Goal: Task Accomplishment & Management: Complete application form

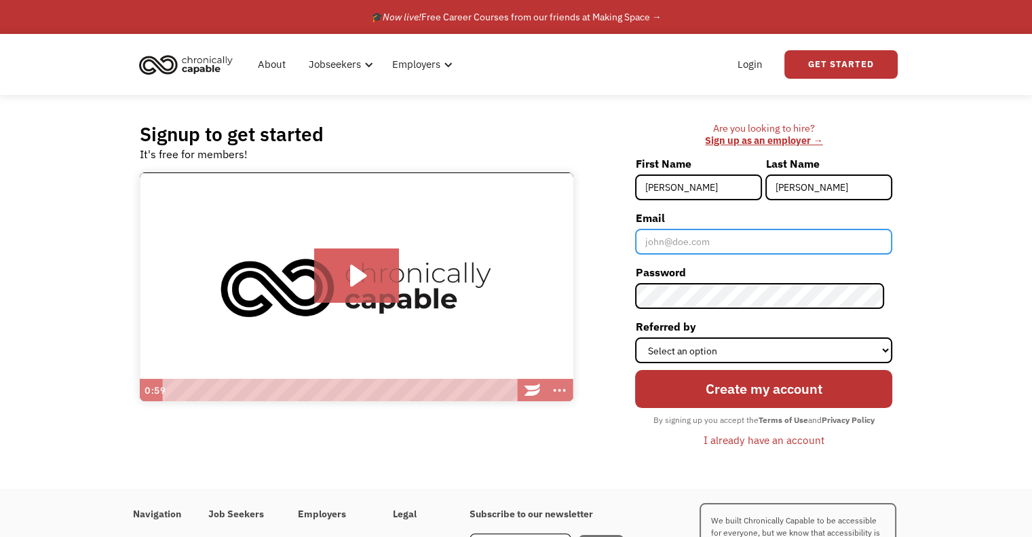
click at [731, 235] on input "Email" at bounding box center [763, 242] width 257 height 26
type input "[EMAIL_ADDRESS][DOMAIN_NAME]"
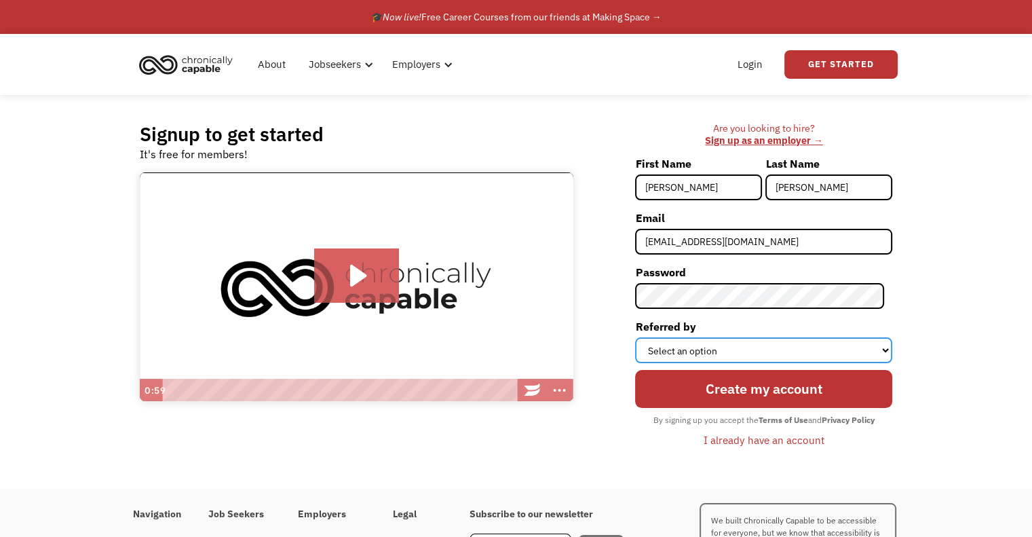
click at [765, 349] on select "Select an option Instagram Facebook Twitter Search Engine News Article Word of …" at bounding box center [763, 350] width 257 height 26
click at [643, 337] on select "Select an option Instagram Facebook Twitter Search Engine News Article Word of …" at bounding box center [763, 350] width 257 height 26
drag, startPoint x: 733, startPoint y: 350, endPoint x: 733, endPoint y: 358, distance: 7.5
click at [733, 350] on select "Select an option Instagram Facebook Twitter Search Engine News Article Word of …" at bounding box center [763, 350] width 257 height 26
select select "Word of Mouth"
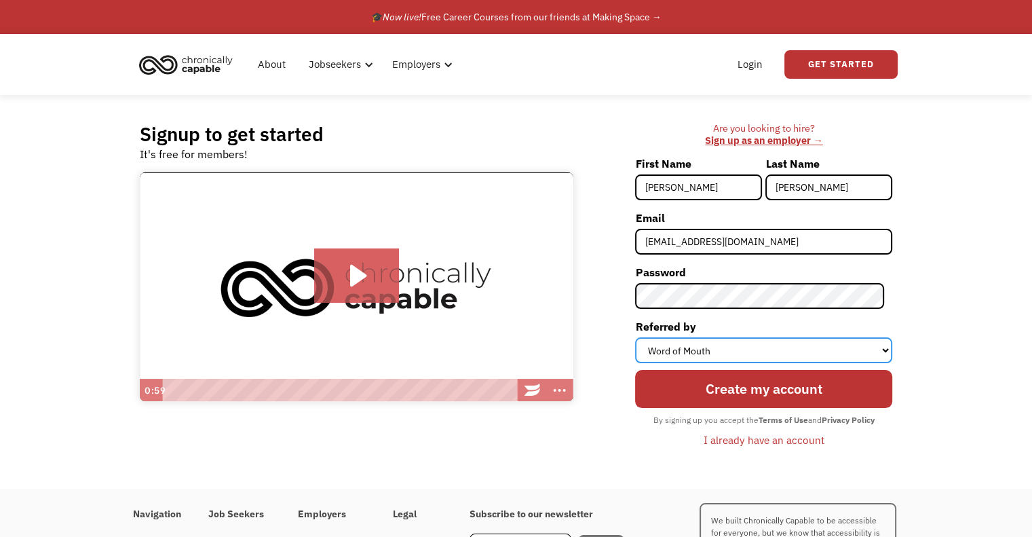
click at [643, 337] on select "Select an option Instagram Facebook Twitter Search Engine News Article Word of …" at bounding box center [763, 350] width 257 height 26
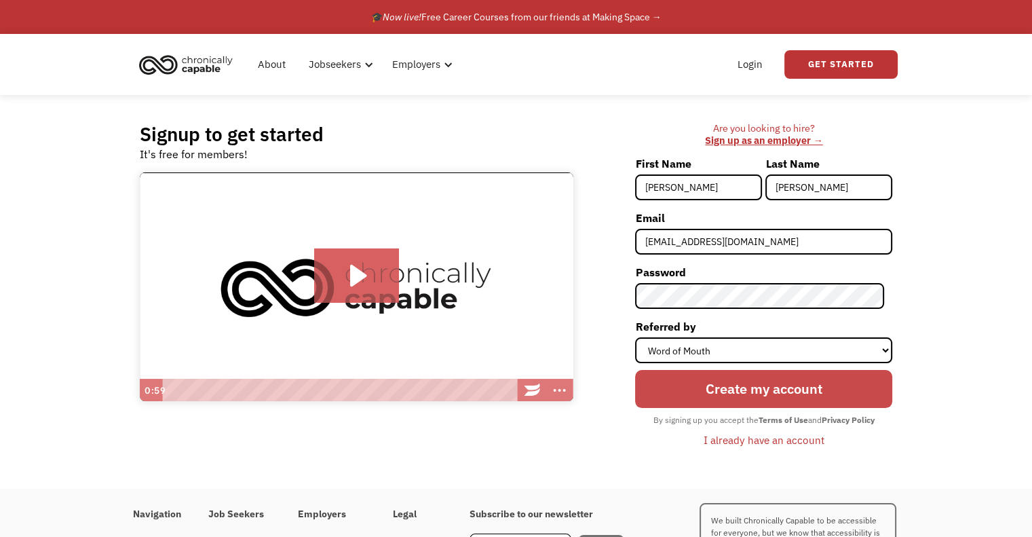
click at [735, 398] on input "Create my account" at bounding box center [763, 389] width 257 height 38
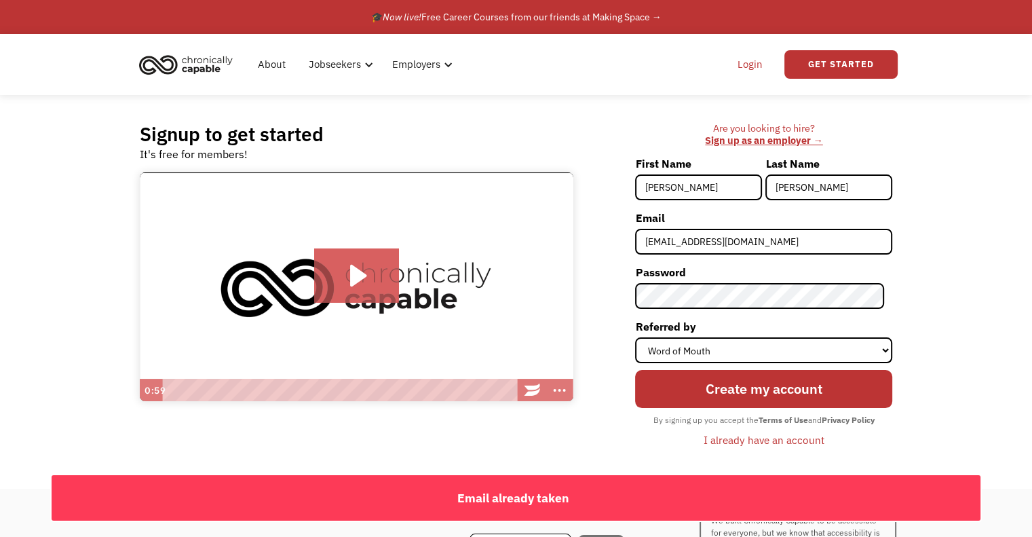
click at [749, 67] on link "Login" at bounding box center [749, 64] width 41 height 43
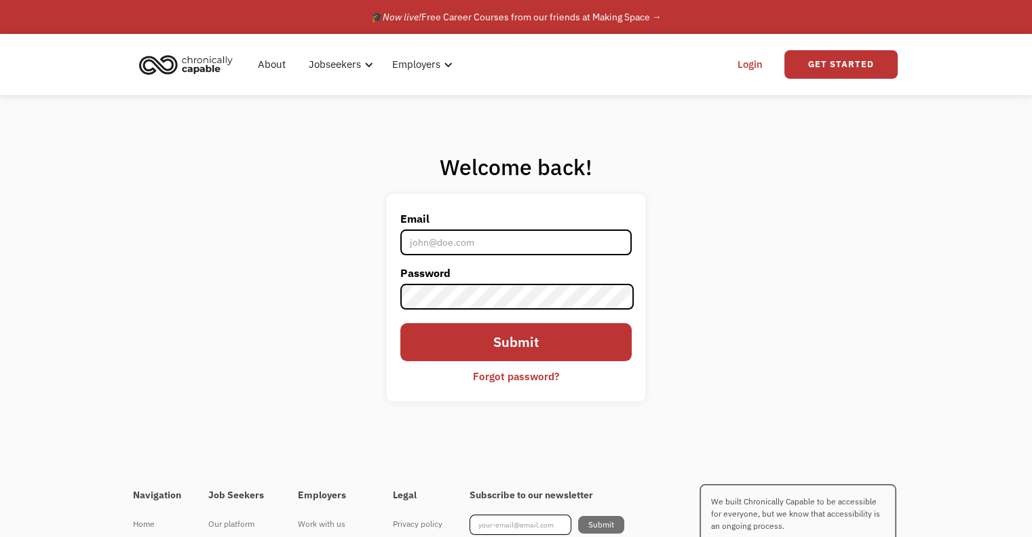
click at [460, 246] on input "Email" at bounding box center [515, 242] width 231 height 26
type input "[EMAIL_ADDRESS][DOMAIN_NAME]"
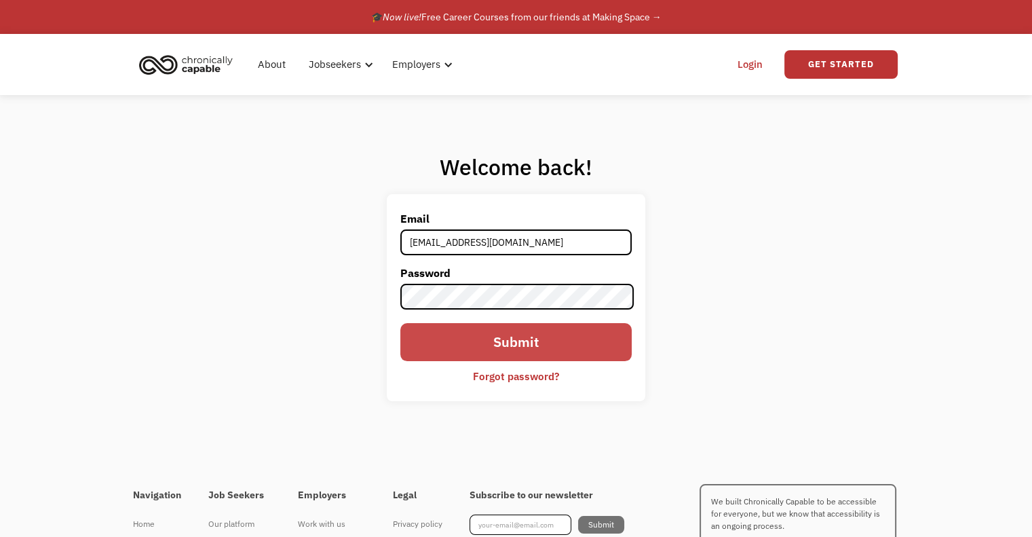
click at [569, 339] on input "Submit" at bounding box center [515, 342] width 231 height 38
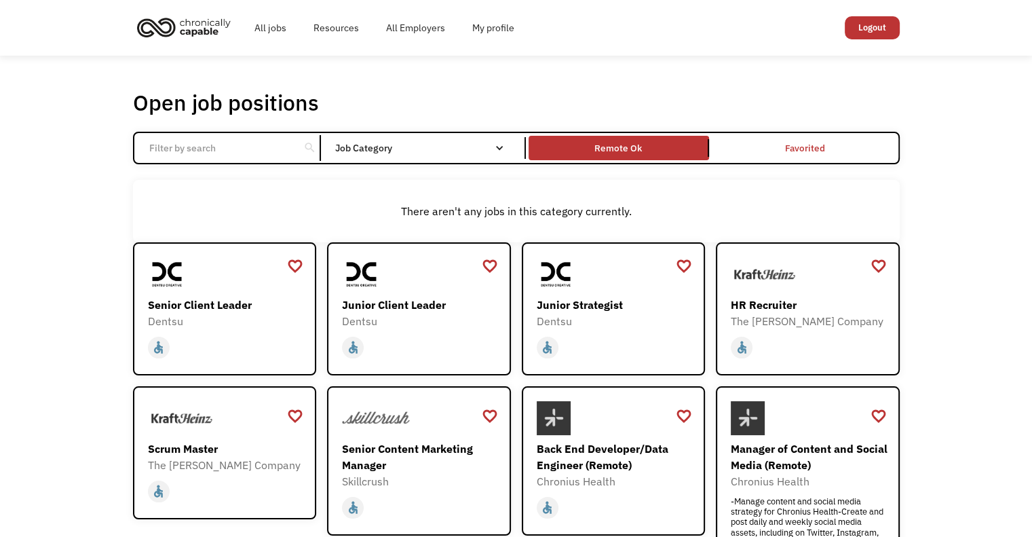
click at [604, 138] on link "Remote Ok" at bounding box center [619, 147] width 186 height 29
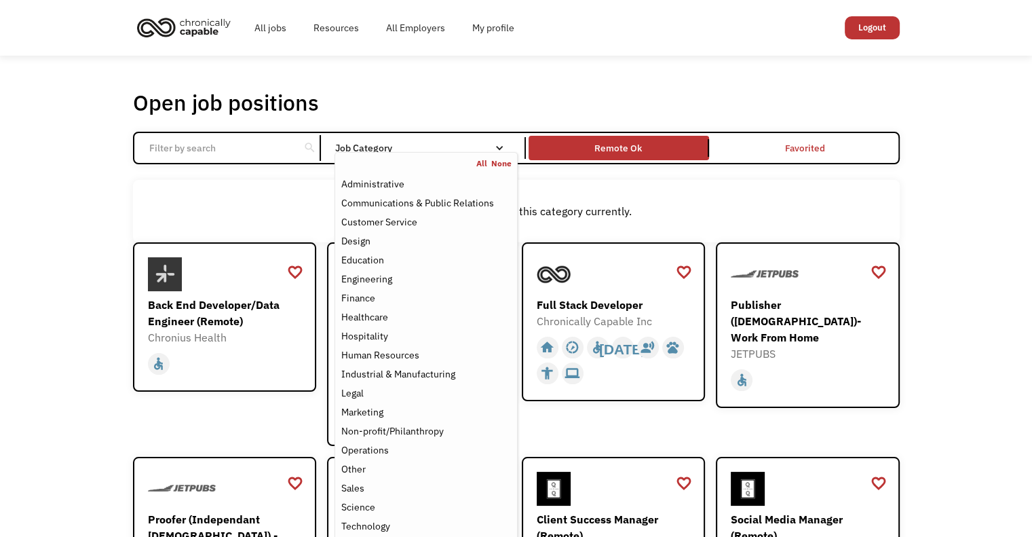
click at [437, 152] on nav "All None Administrative Communications & Public Relations Customer Service Desi…" at bounding box center [425, 356] width 182 height 408
click at [399, 184] on div "Administrative" at bounding box center [372, 184] width 63 height 16
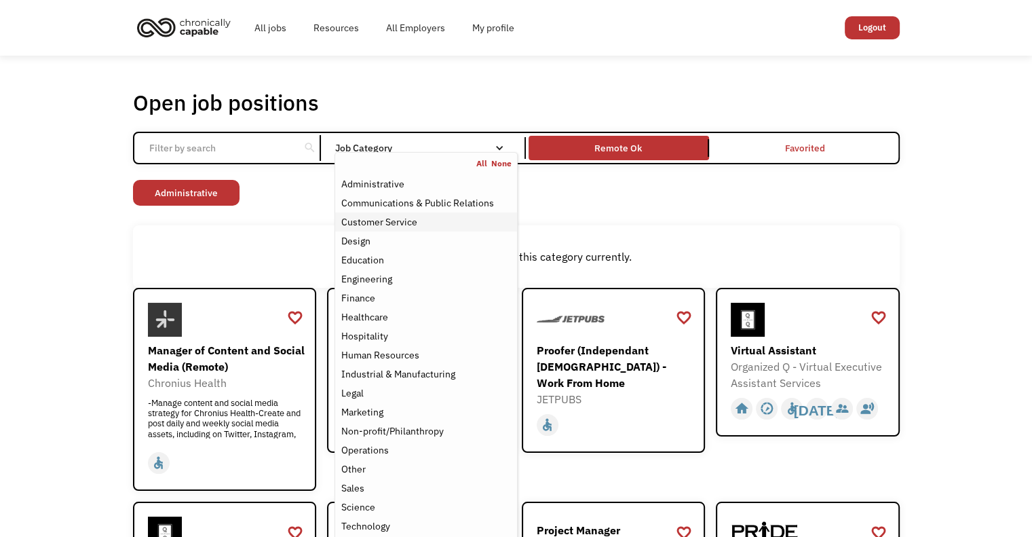
click at [415, 229] on div "Customer Service" at bounding box center [379, 222] width 76 height 16
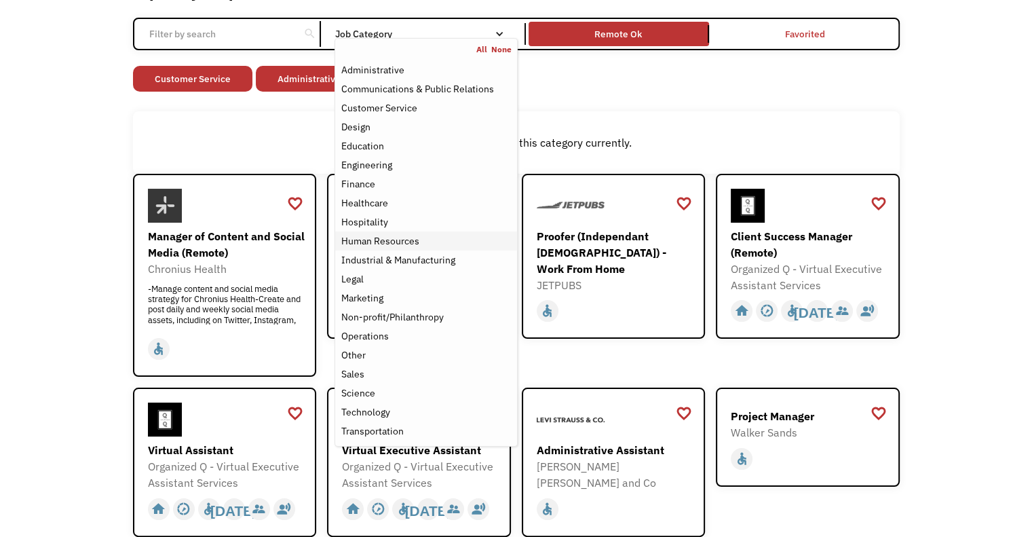
scroll to position [136, 0]
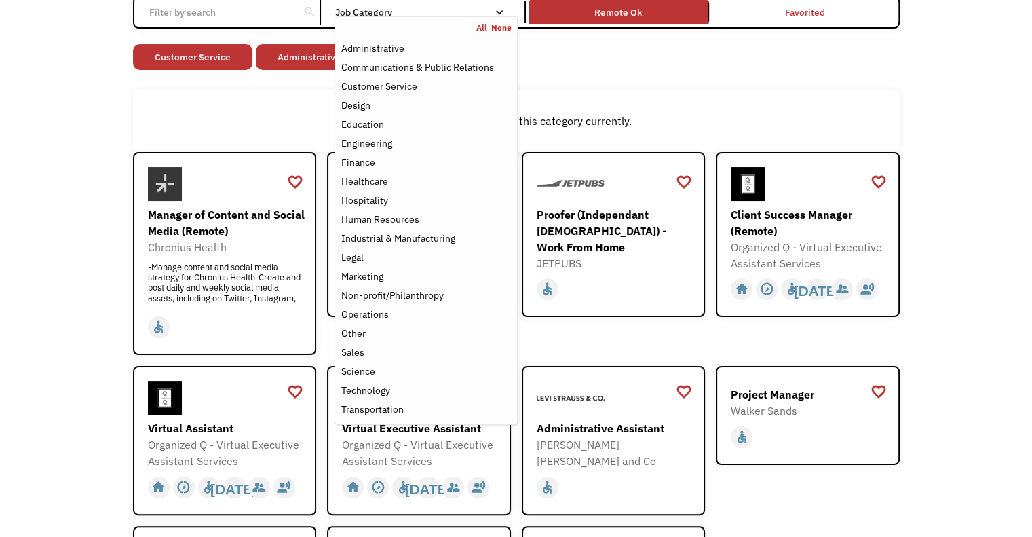
click at [51, 291] on div "Open job positions You have X liked items Search search Filter by category Admi…" at bounding box center [516, 346] width 1032 height 852
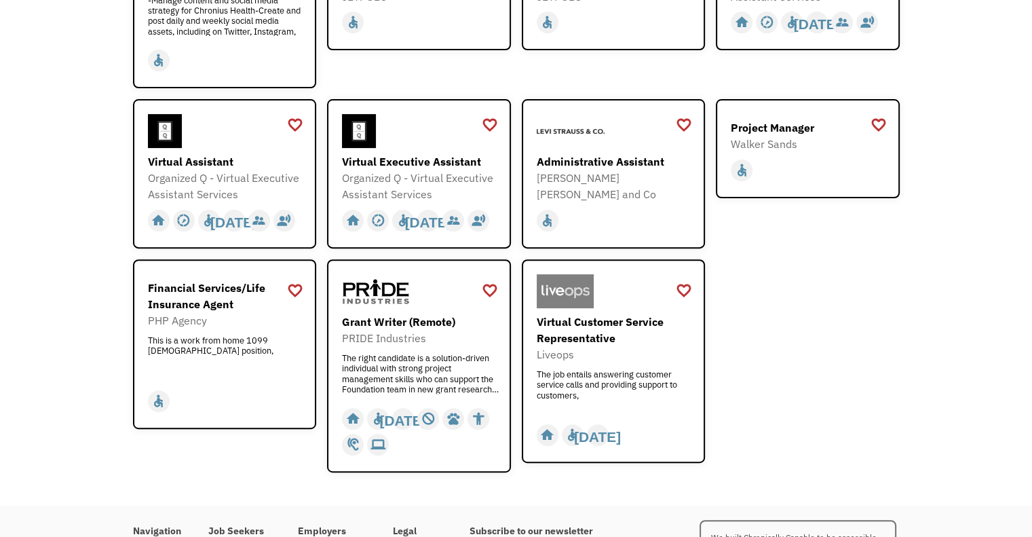
scroll to position [407, 0]
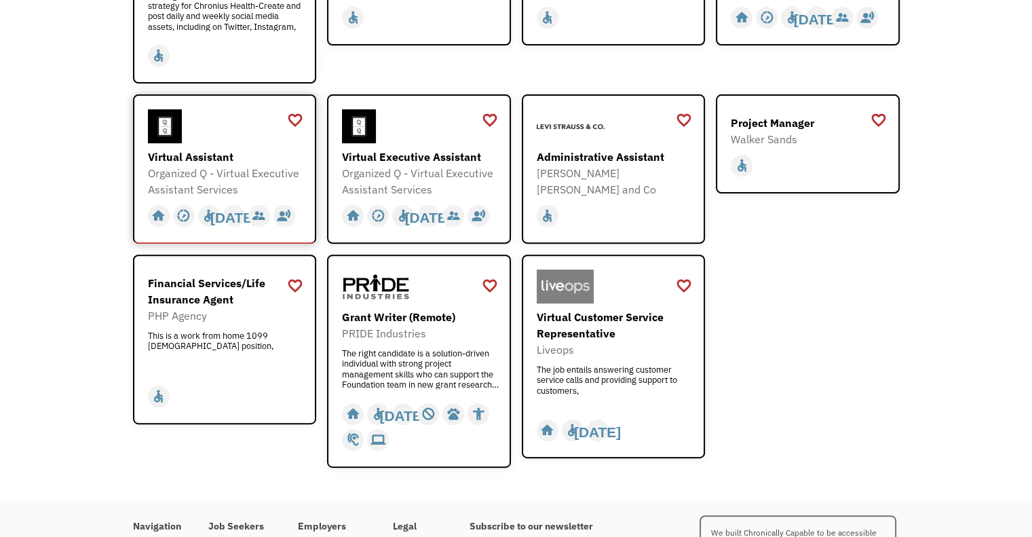
click at [224, 149] on div "Virtual Assistant" at bounding box center [226, 157] width 157 height 16
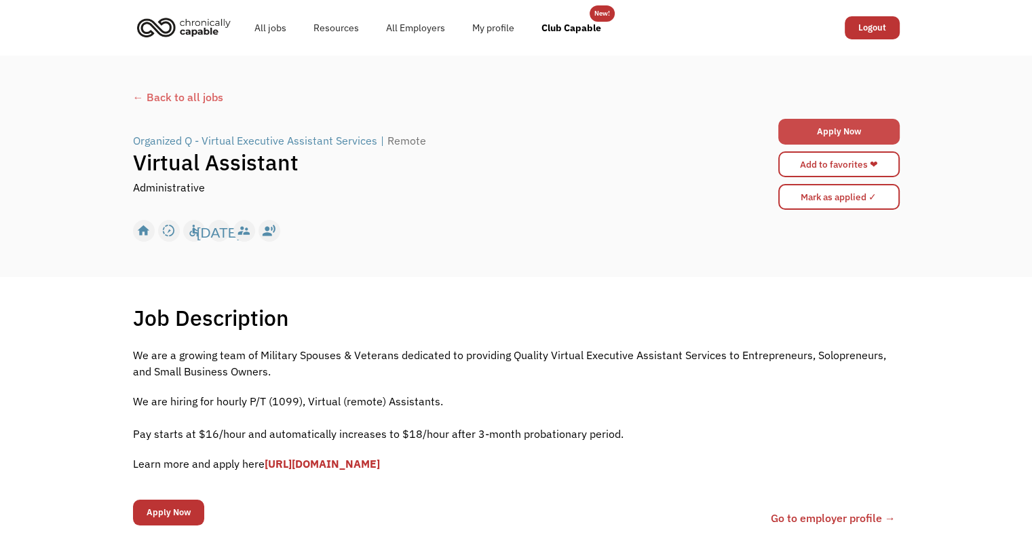
click at [849, 124] on link "Apply Now" at bounding box center [838, 132] width 121 height 26
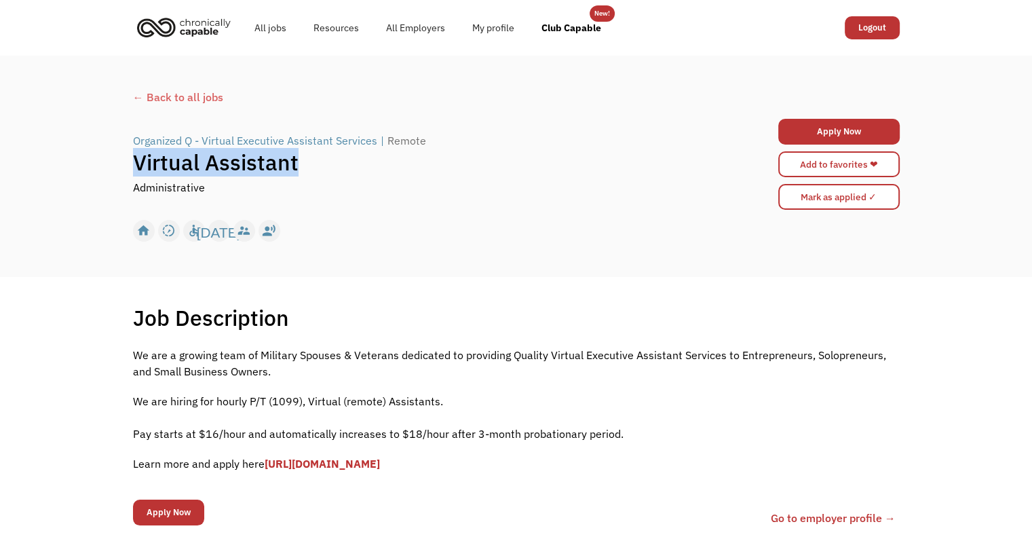
drag, startPoint x: 307, startPoint y: 164, endPoint x: 128, endPoint y: 163, distance: 178.4
click at [128, 163] on div "← Back to all jobs Organized Q - Virtual Executive Assistant Services | Remote …" at bounding box center [516, 167] width 794 height 168
copy h1 "Virtual Assistant"
drag, startPoint x: 127, startPoint y: 142, endPoint x: 190, endPoint y: 142, distance: 63.1
click at [190, 142] on div "← Back to all jobs Organized Q - Virtual Executive Assistant Services | Remote …" at bounding box center [516, 167] width 794 height 168
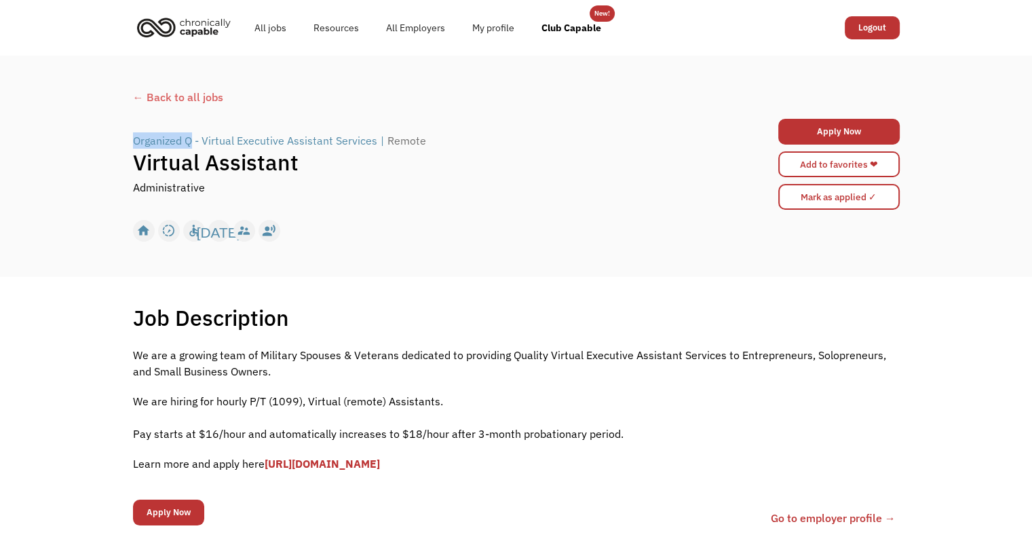
copy div "Organized Q"
